Goal: Transaction & Acquisition: Purchase product/service

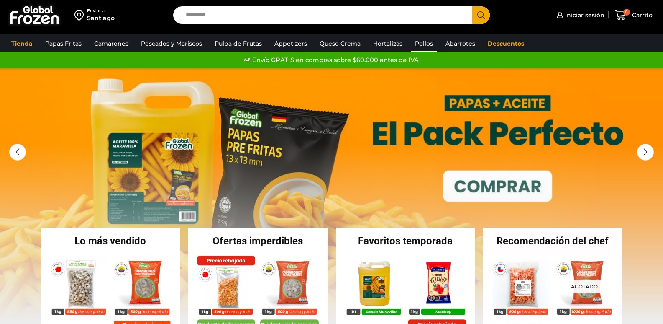
click at [421, 43] on link "Pollos" at bounding box center [424, 44] width 26 height 16
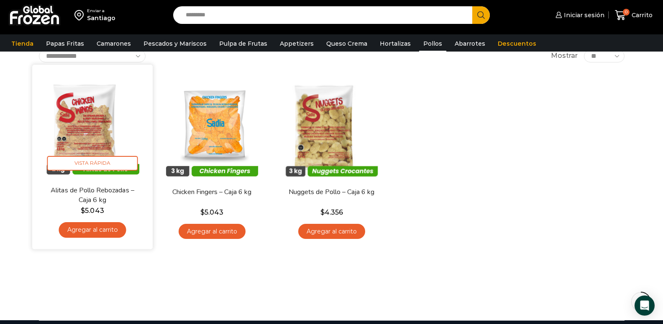
scroll to position [42, 0]
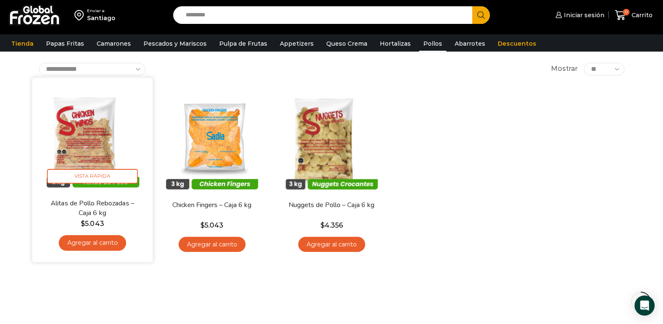
click at [100, 246] on link "Agregar al carrito" at bounding box center [92, 242] width 67 height 15
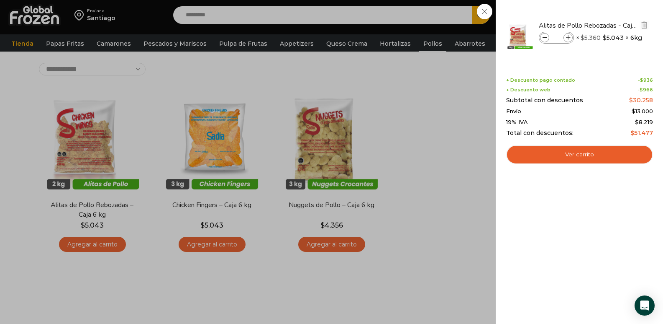
click at [570, 39] on icon at bounding box center [568, 38] width 5 height 5
type input "*"
click at [560, 152] on link "Ver carrito" at bounding box center [579, 154] width 147 height 19
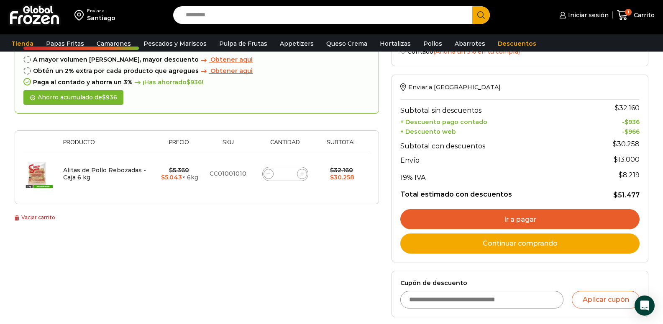
scroll to position [167, 0]
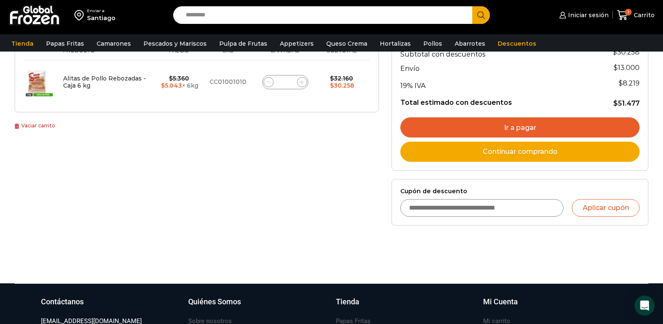
click at [474, 213] on input "Cupón de descuento" at bounding box center [482, 208] width 163 height 18
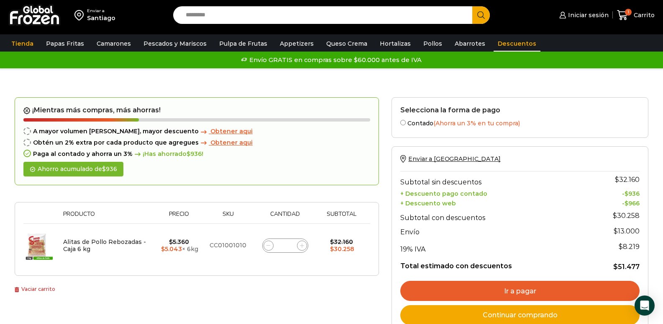
click at [494, 40] on link "Descuentos" at bounding box center [517, 44] width 47 height 16
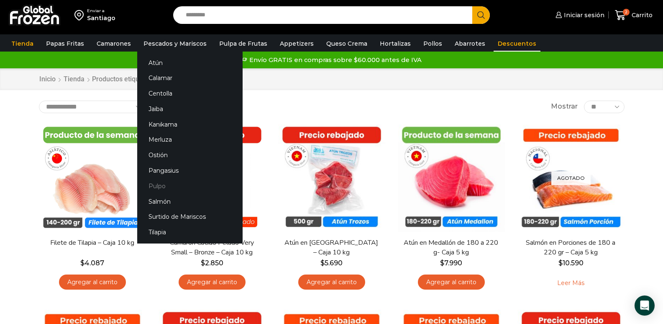
click at [162, 185] on link "Pulpo" at bounding box center [189, 185] width 105 height 15
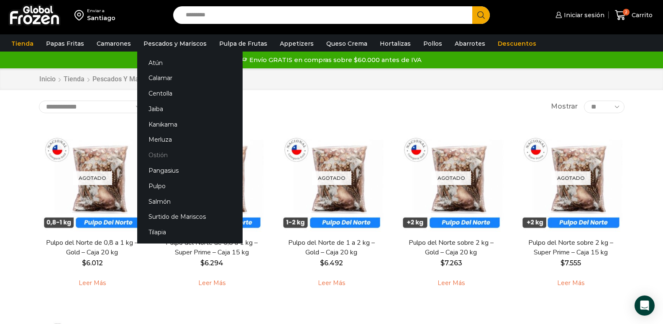
click at [149, 154] on link "Ostión" at bounding box center [189, 154] width 105 height 15
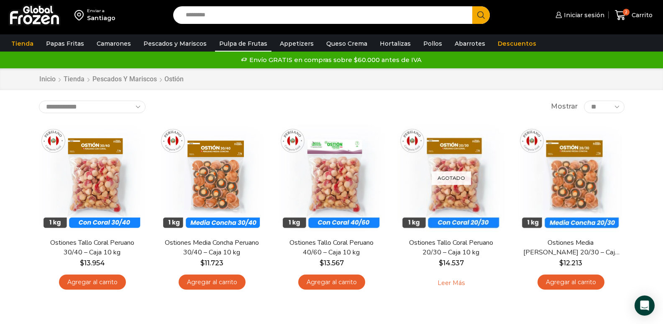
click at [246, 46] on link "Pulpa de Frutas" at bounding box center [243, 44] width 57 height 16
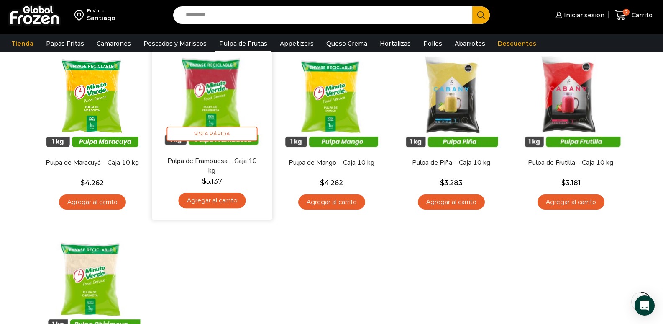
scroll to position [84, 0]
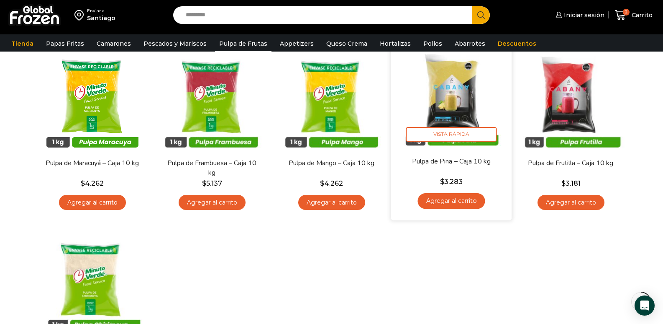
click at [464, 202] on link "Agregar al carrito" at bounding box center [451, 200] width 67 height 15
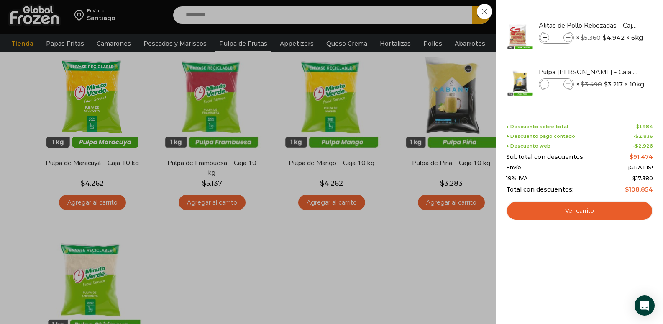
drag, startPoint x: 486, startPoint y: 222, endPoint x: 504, endPoint y: 216, distance: 19.2
click at [613, 25] on div "3 Carrito 3 3 Shopping Cart *" at bounding box center [634, 15] width 42 height 20
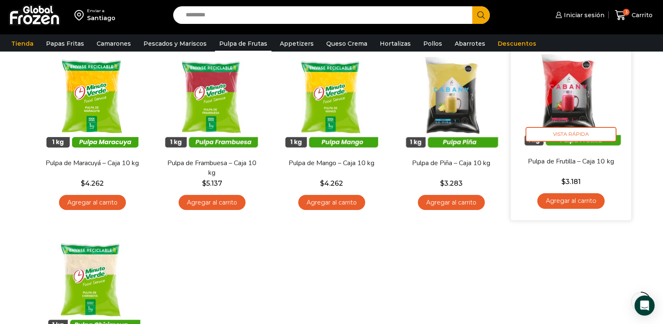
click at [546, 200] on link "Agregar al carrito" at bounding box center [570, 200] width 67 height 15
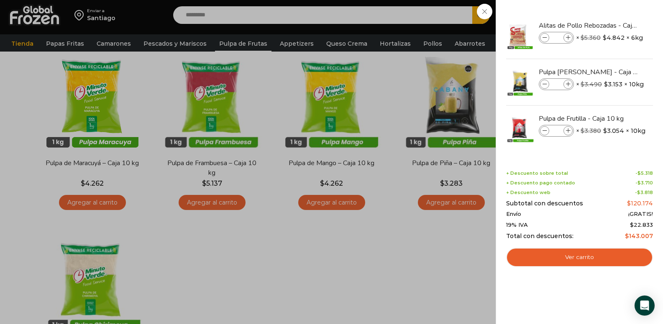
click at [613, 25] on div "4 Carrito 4 4 Shopping Cart *" at bounding box center [634, 15] width 42 height 20
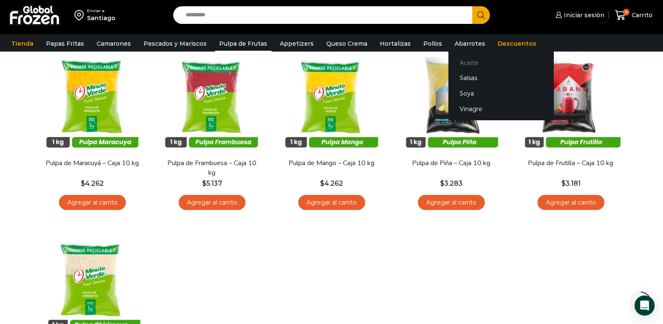
click at [463, 61] on link "Aceite" at bounding box center [501, 62] width 105 height 15
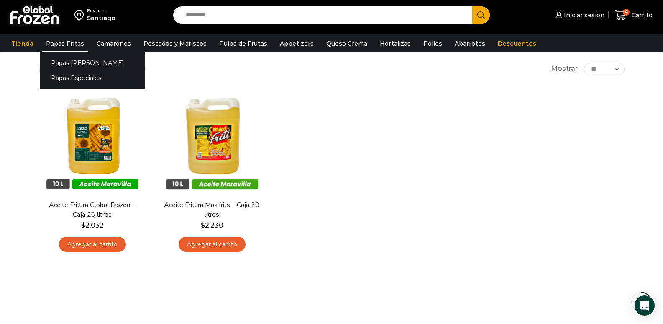
click at [70, 44] on link "Papas Fritas" at bounding box center [65, 44] width 46 height 16
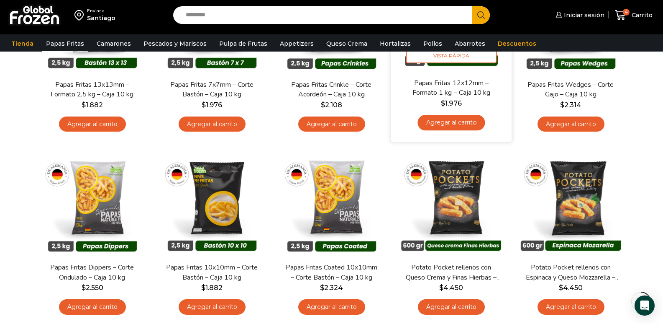
scroll to position [84, 0]
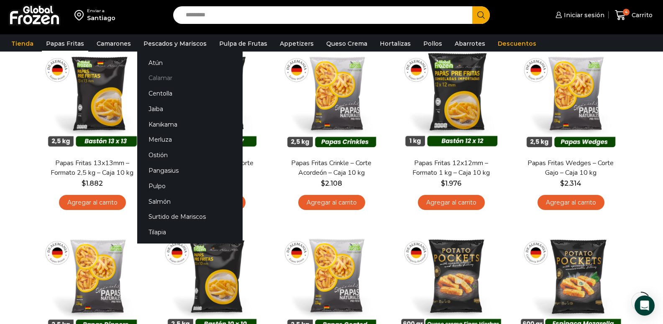
click at [163, 75] on link "Calamar" at bounding box center [189, 77] width 105 height 15
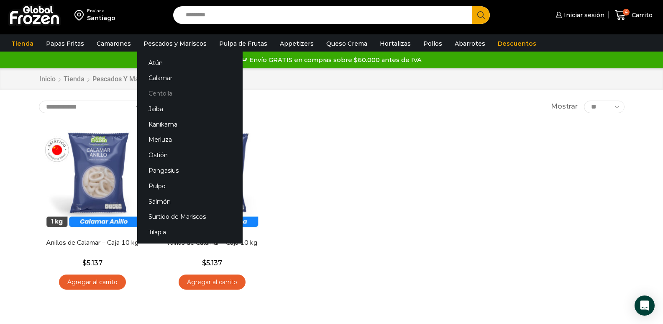
click at [172, 96] on link "Centolla" at bounding box center [189, 93] width 105 height 15
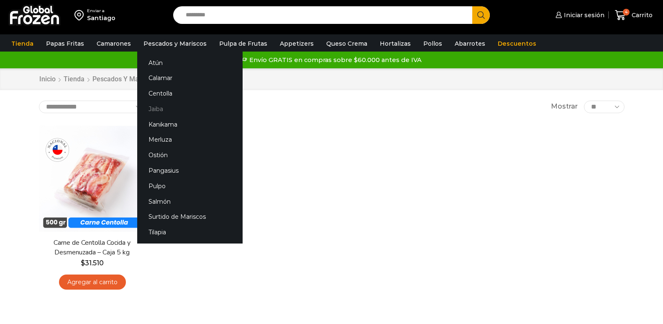
click at [151, 111] on link "Jaiba" at bounding box center [189, 108] width 105 height 15
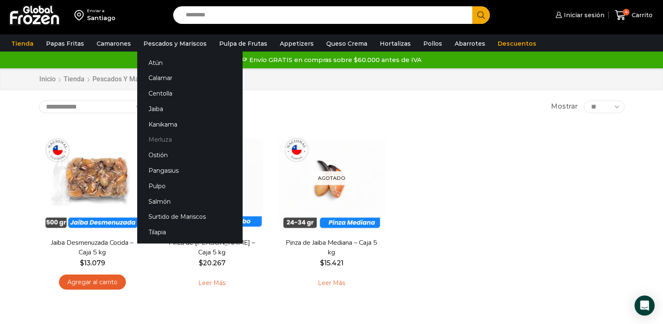
click at [167, 140] on link "Merluza" at bounding box center [189, 139] width 105 height 15
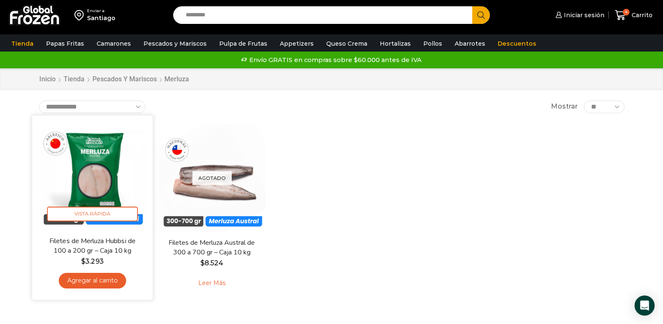
click at [110, 280] on link "Agregar al carrito" at bounding box center [92, 279] width 67 height 15
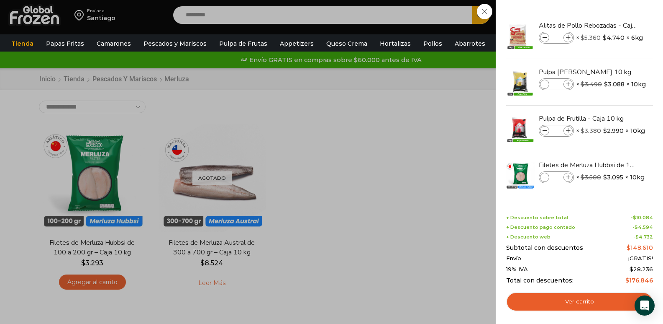
click at [613, 25] on div "5 Carrito 5 5 Shopping Cart *" at bounding box center [634, 15] width 42 height 20
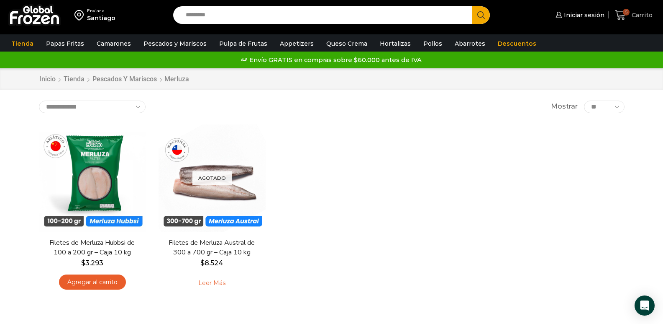
click at [625, 11] on span "5" at bounding box center [626, 12] width 7 height 7
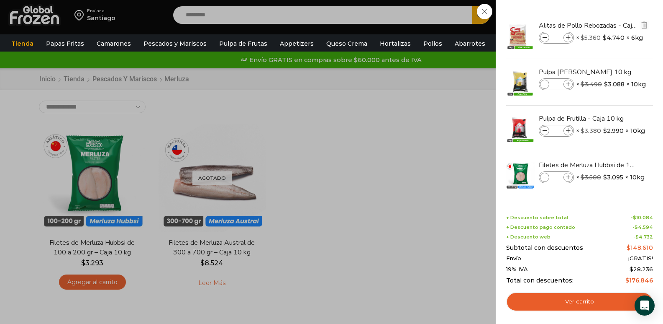
scroll to position [2, 0]
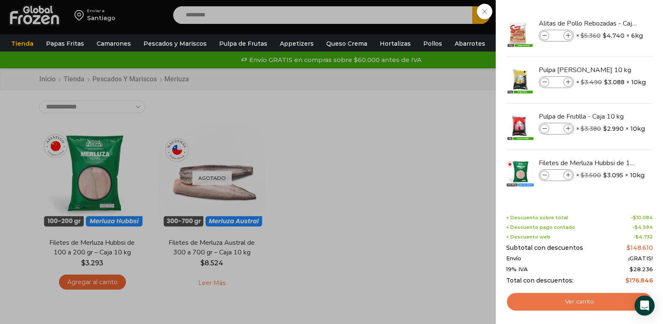
click at [593, 303] on link "Ver carrito" at bounding box center [579, 301] width 147 height 19
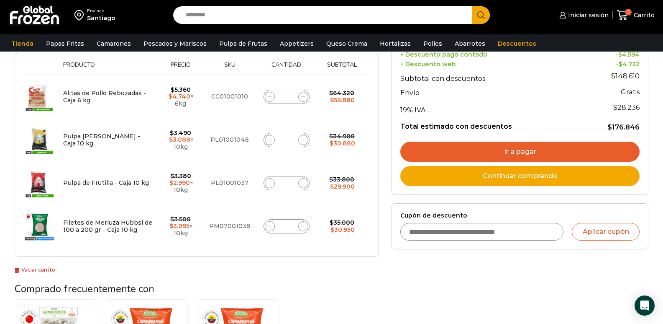
scroll to position [167, 0]
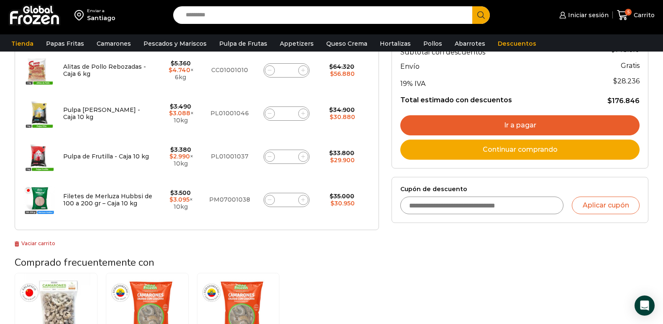
click at [545, 123] on link "Ir a pagar" at bounding box center [520, 125] width 239 height 20
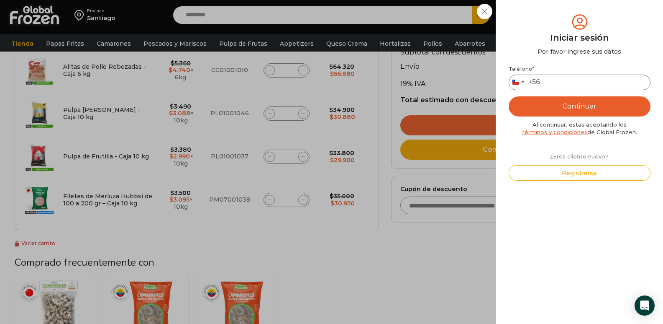
click at [557, 85] on input "Teléfono *" at bounding box center [580, 82] width 142 height 15
click at [584, 105] on button "Continuar" at bounding box center [580, 106] width 142 height 20
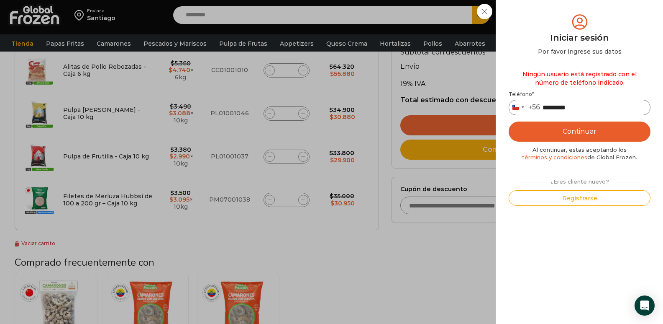
click at [578, 109] on input "*********" at bounding box center [580, 107] width 142 height 15
click at [576, 108] on input "*********" at bounding box center [580, 107] width 142 height 15
type input "*********"
click at [579, 132] on button "Continuar" at bounding box center [580, 131] width 142 height 20
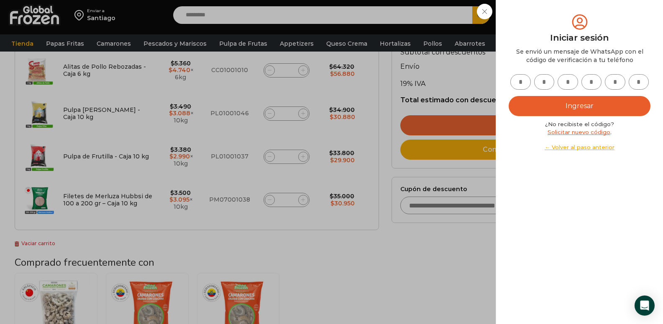
click at [519, 83] on input "text" at bounding box center [521, 81] width 21 height 15
type input "*"
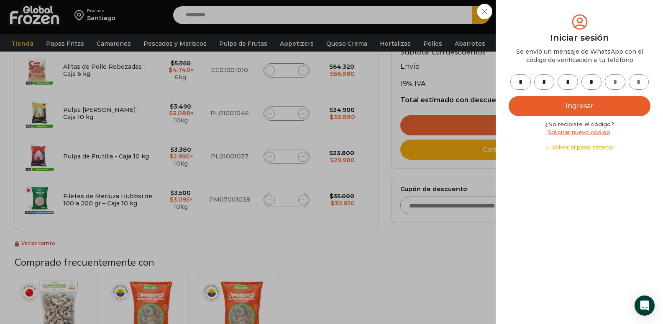
type input "*"
click at [544, 102] on button "Ingresar" at bounding box center [580, 106] width 142 height 20
click at [574, 108] on button "Ingresar" at bounding box center [580, 106] width 142 height 20
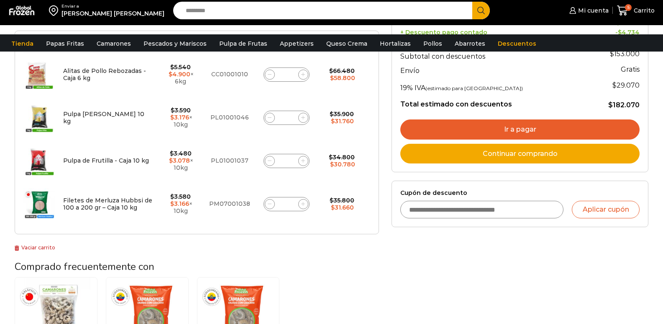
scroll to position [167, 0]
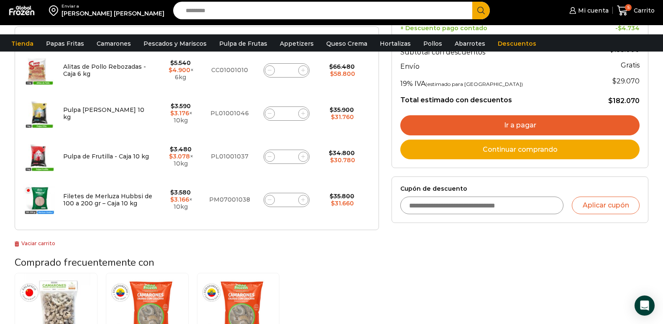
click at [401, 278] on div "Selecciona la forma de pago Contado (Ahorra un 3% en tu compra) Seleccionar Env…" at bounding box center [520, 166] width 270 height 489
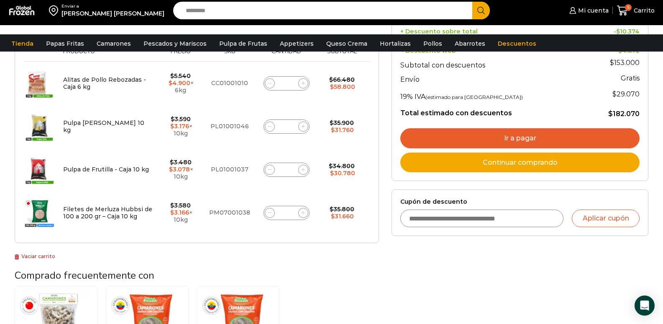
scroll to position [209, 0]
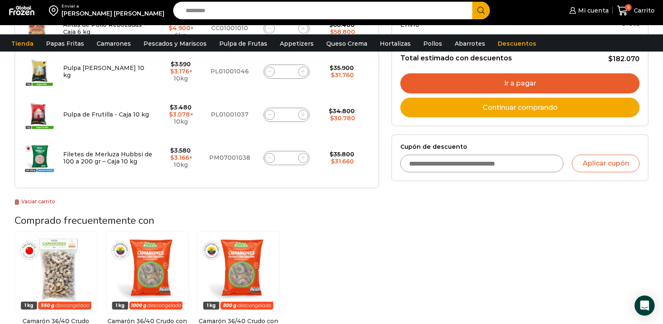
click at [530, 90] on link "Ir a pagar" at bounding box center [520, 83] width 239 height 20
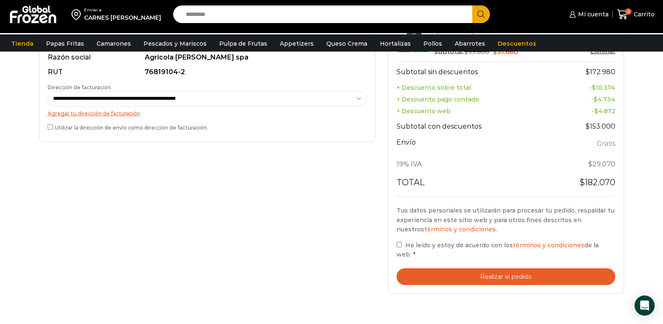
scroll to position [335, 0]
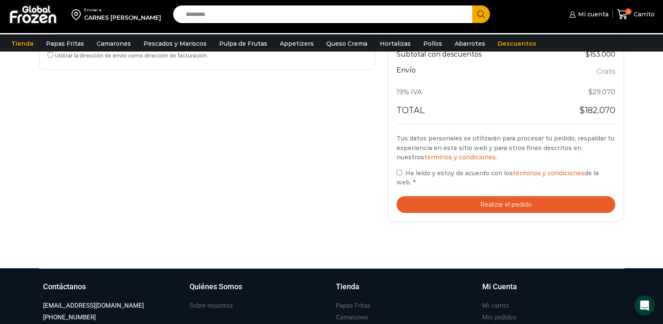
click at [432, 196] on button "Realizar el pedido" at bounding box center [506, 204] width 219 height 17
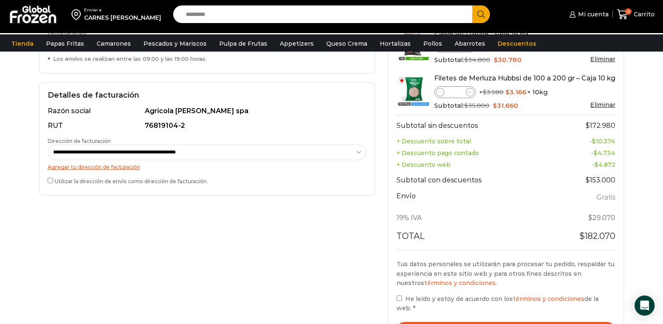
scroll to position [447, 0]
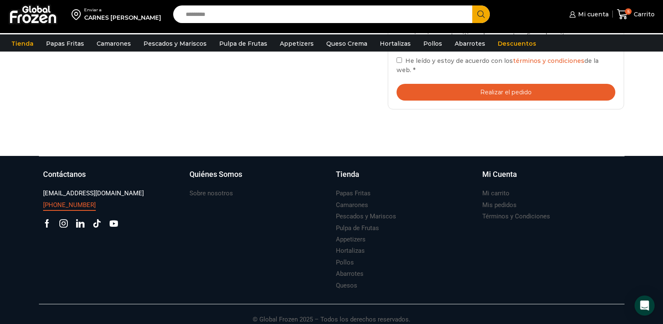
click at [67, 200] on h3 "[PHONE_NUMBER]" at bounding box center [69, 204] width 53 height 9
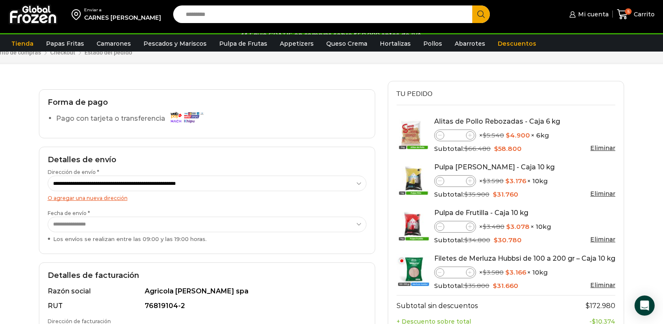
scroll to position [28, 0]
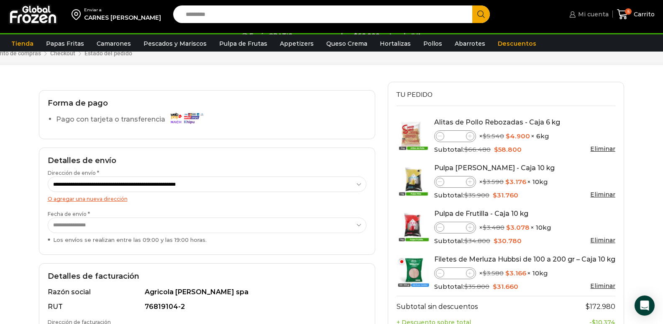
click at [586, 18] on span "Mi cuenta" at bounding box center [592, 14] width 33 height 8
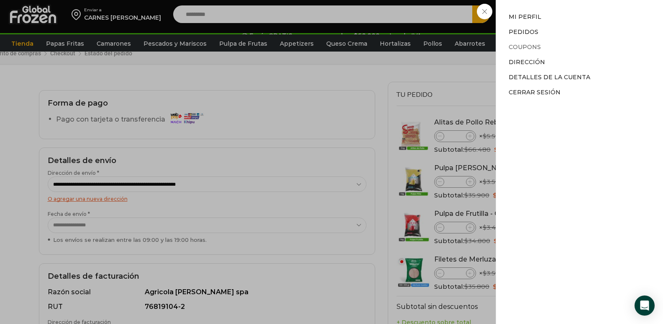
click at [529, 49] on link "Coupons" at bounding box center [525, 47] width 32 height 8
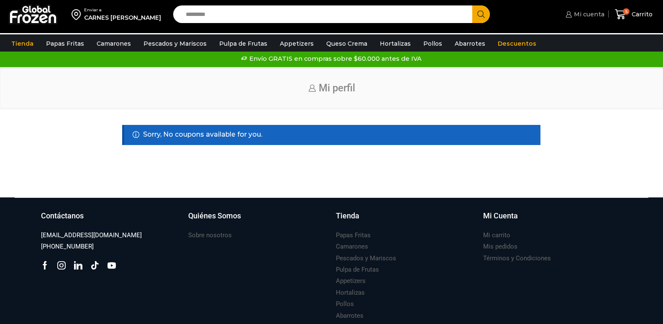
click at [576, 14] on span "Mi cuenta" at bounding box center [588, 14] width 33 height 8
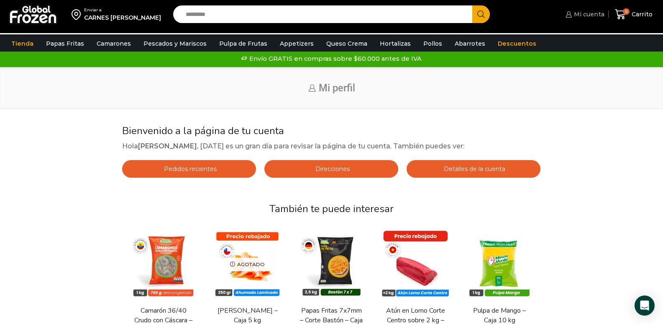
click at [587, 20] on link "Mi cuenta" at bounding box center [584, 14] width 41 height 17
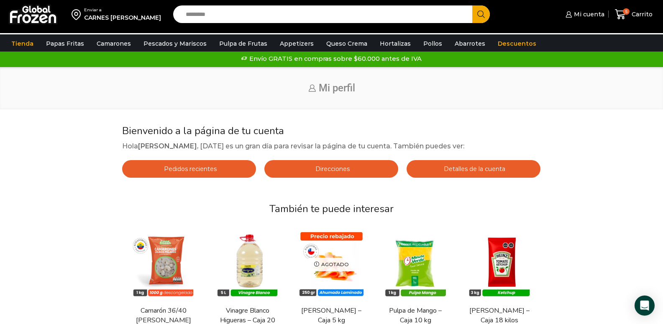
click at [473, 164] on link "Detalles de la cuenta" at bounding box center [474, 169] width 134 height 18
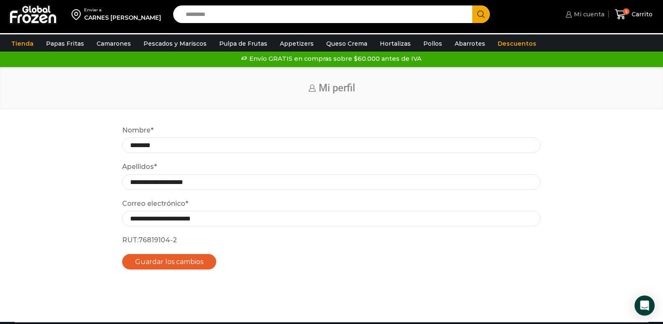
click at [583, 15] on span "Mi cuenta" at bounding box center [588, 14] width 33 height 8
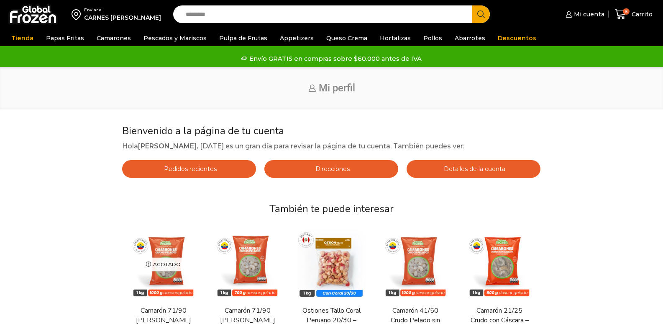
click at [161, 172] on link "Pedidos recientes" at bounding box center [189, 169] width 134 height 18
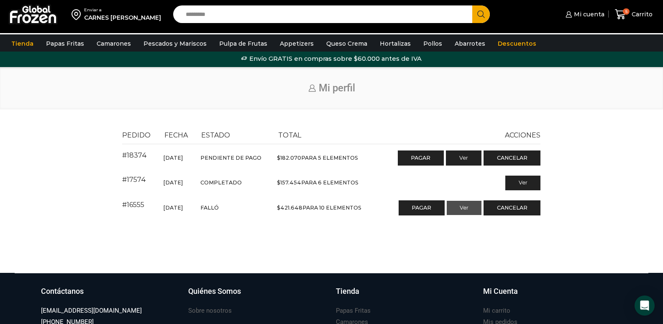
click at [468, 212] on link "Ver" at bounding box center [464, 207] width 35 height 14
